Goal: Transaction & Acquisition: Purchase product/service

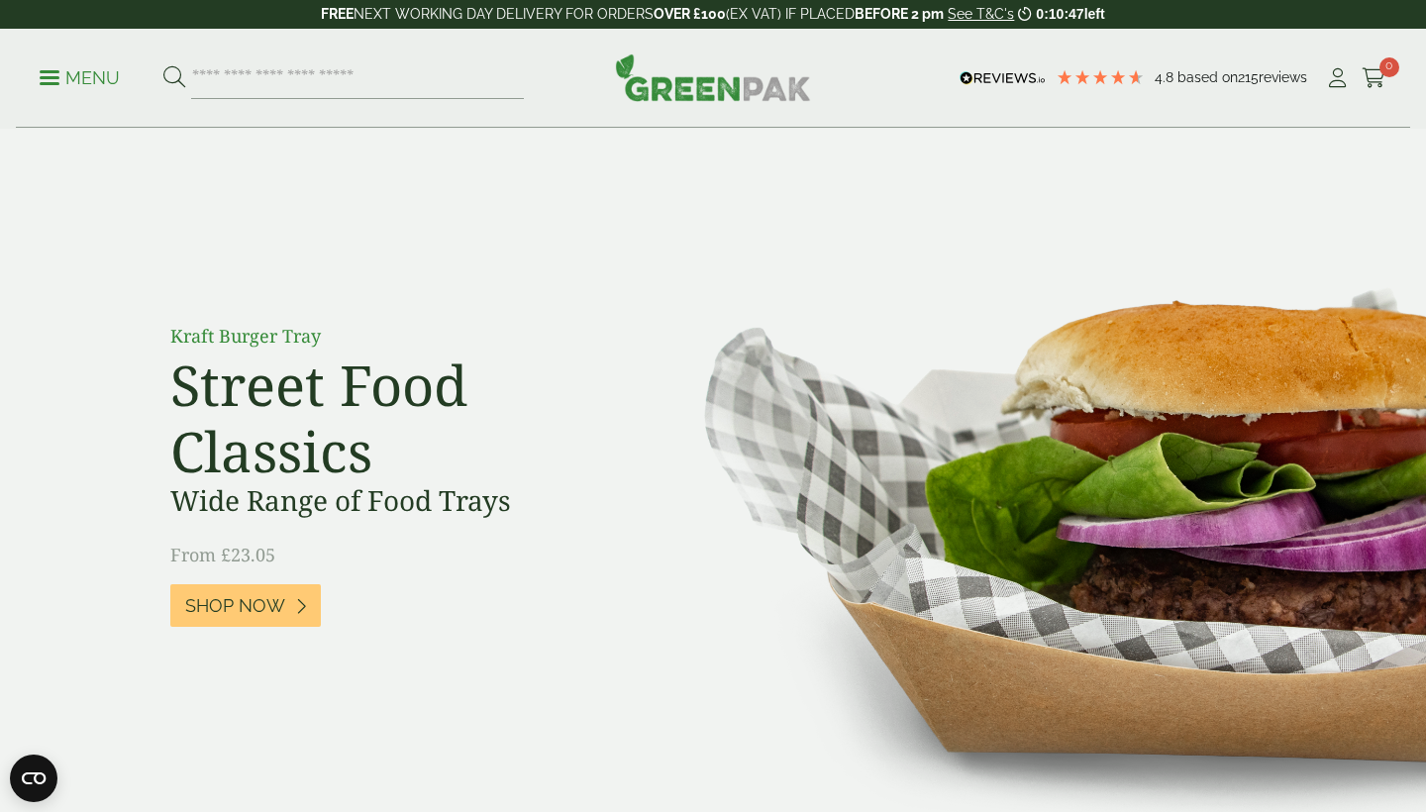
click at [1163, 171] on img at bounding box center [1033, 489] width 784 height 720
click at [1328, 88] on link "My Account" at bounding box center [1337, 78] width 25 height 30
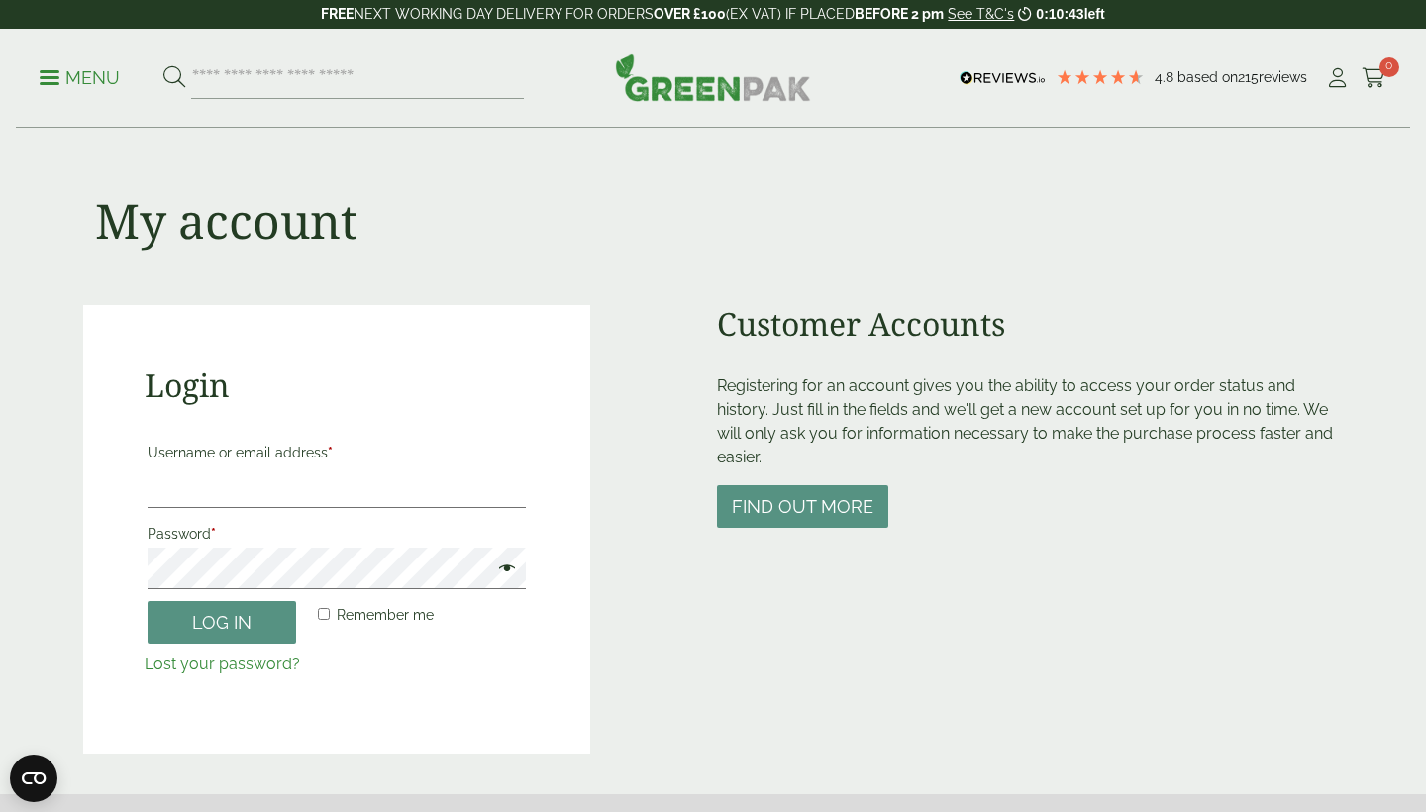
click at [263, 492] on input "Username or email address *" at bounding box center [337, 487] width 378 height 42
click at [215, 510] on form "Username or email address * Password * Remember me Log in Lost your password?" at bounding box center [337, 556] width 384 height 241
drag, startPoint x: 215, startPoint y: 510, endPoint x: 239, endPoint y: 483, distance: 35.8
click at [239, 483] on input "Username or email address *" at bounding box center [337, 487] width 378 height 42
type input "**********"
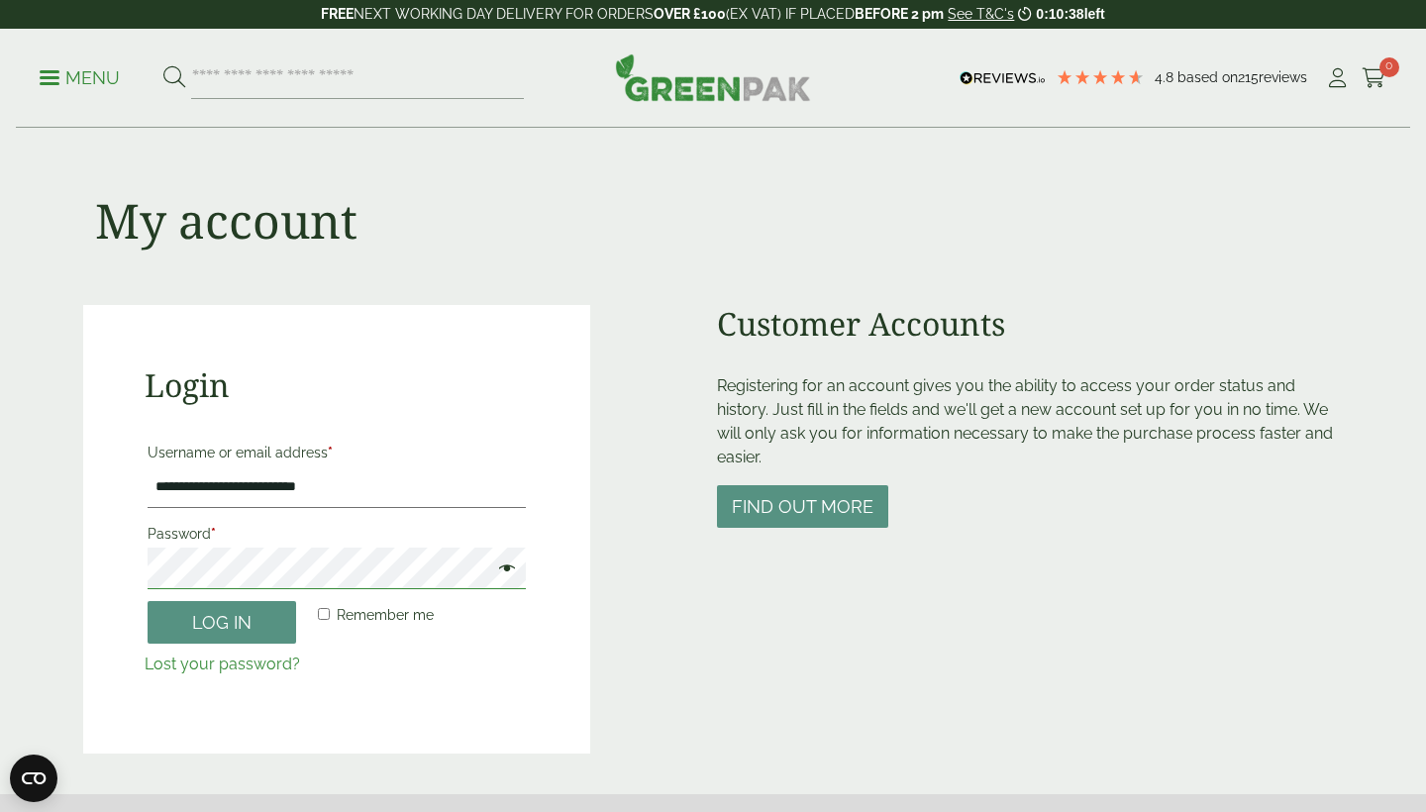
click at [222, 621] on button "Log in" at bounding box center [222, 622] width 148 height 43
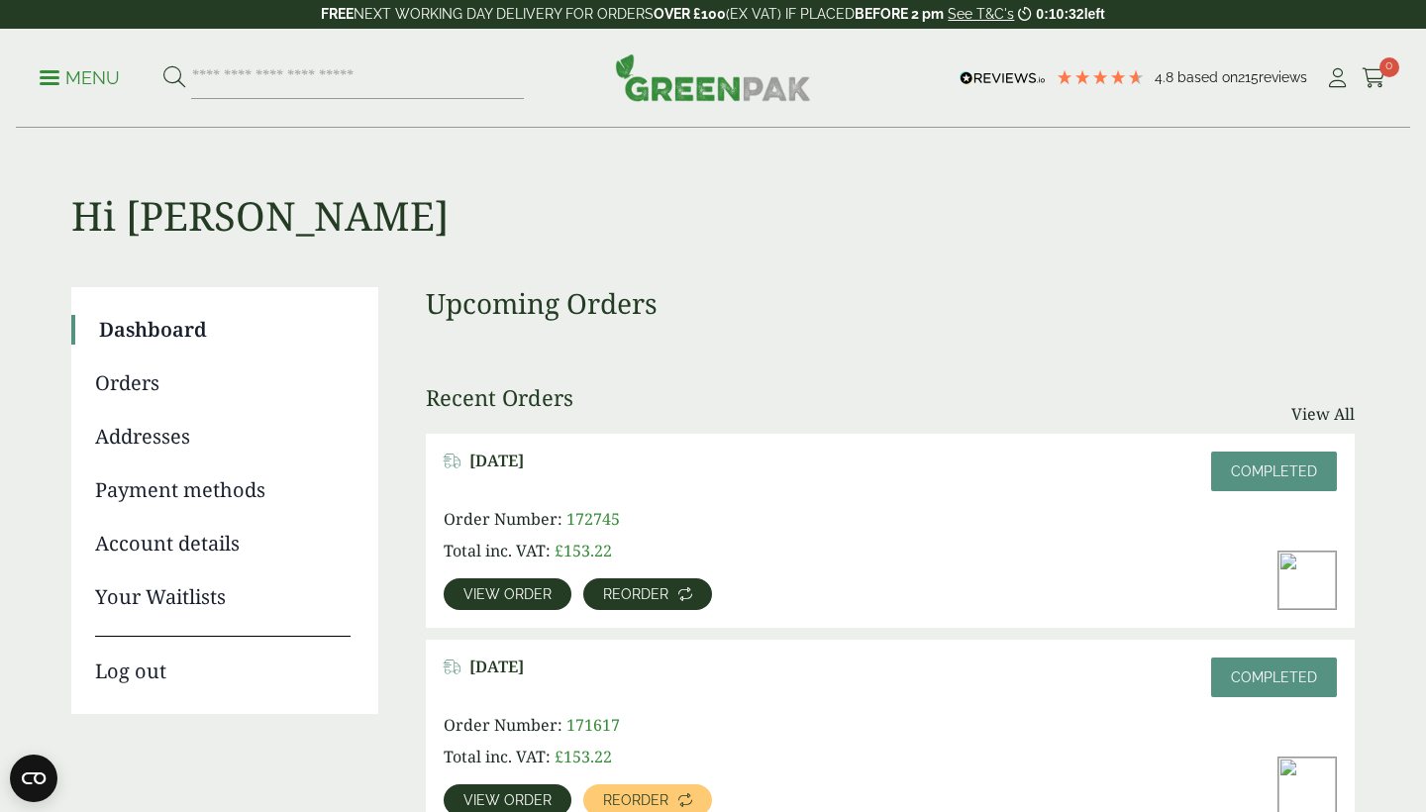
click at [660, 596] on span "Reorder" at bounding box center [635, 594] width 65 height 14
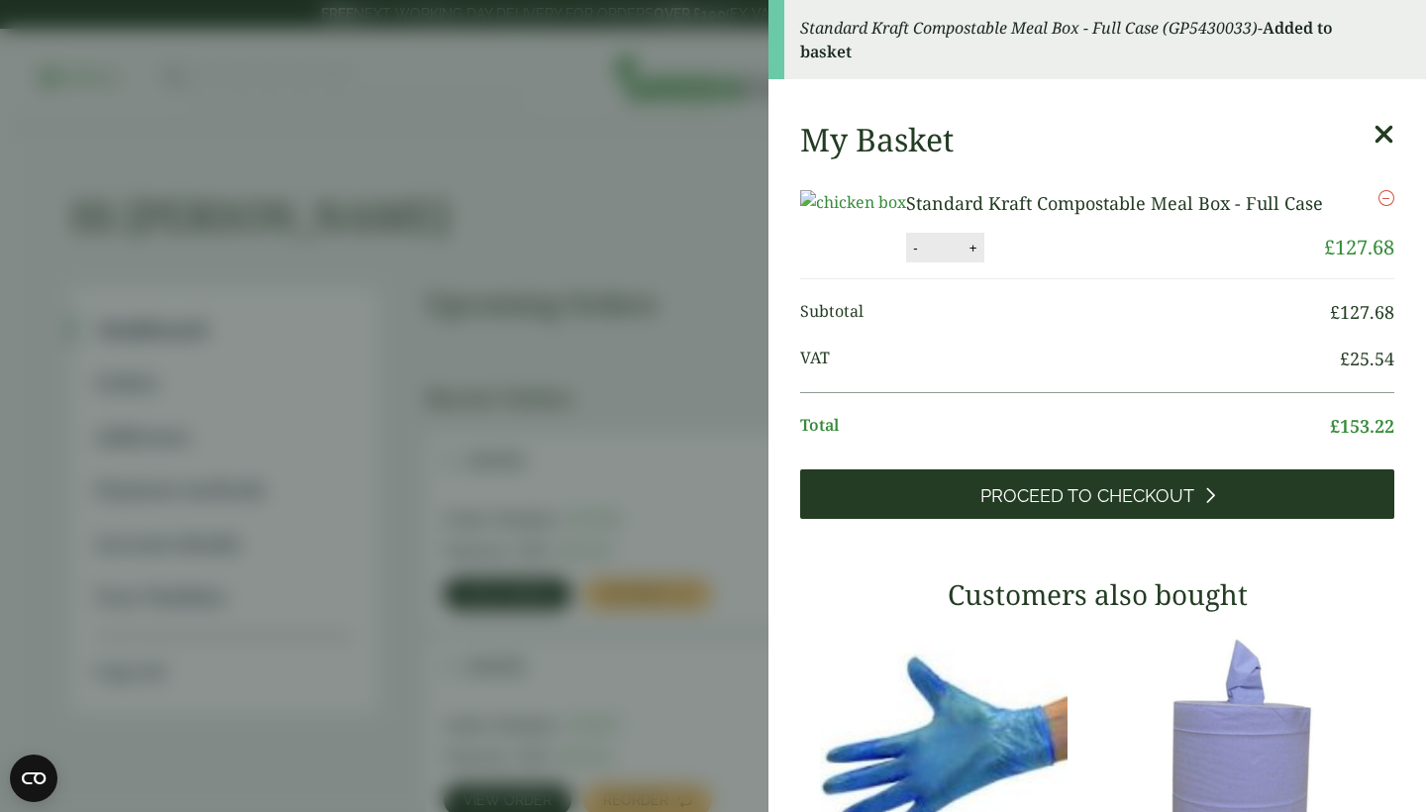
click at [1133, 507] on span "Proceed to Checkout" at bounding box center [1087, 496] width 214 height 22
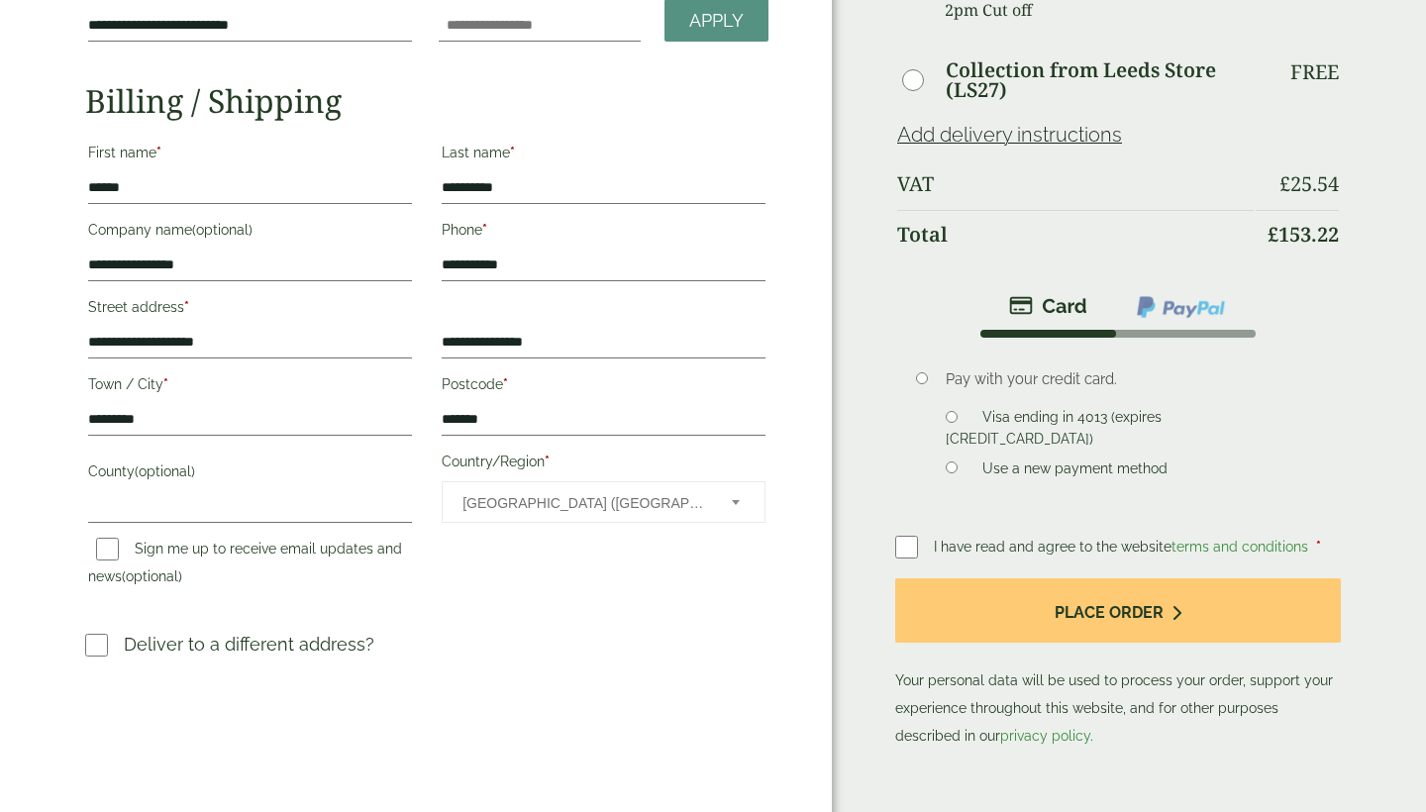
scroll to position [284, 0]
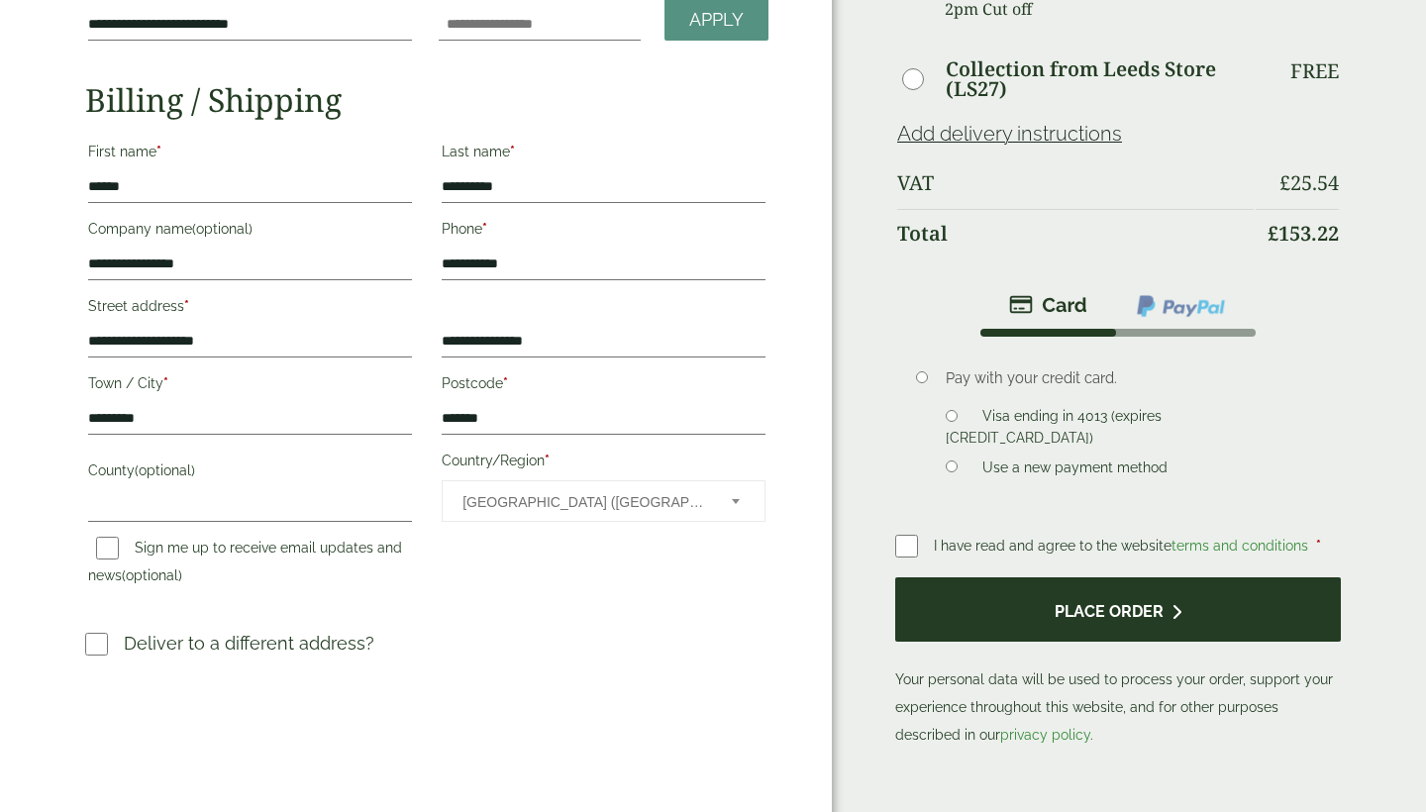
click at [943, 605] on button "Place order" at bounding box center [1117, 609] width 445 height 64
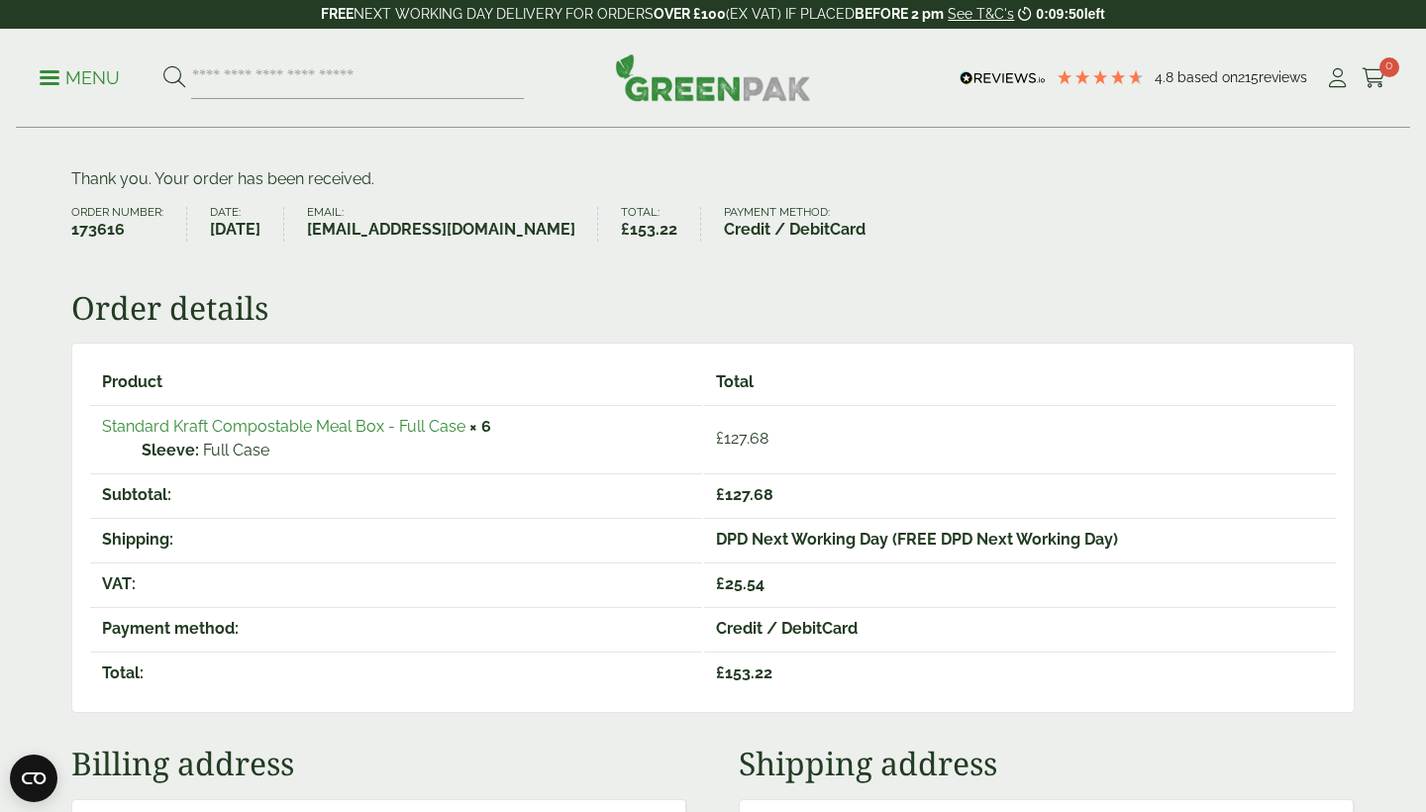
scroll to position [140, 0]
